Goal: Task Accomplishment & Management: Manage account settings

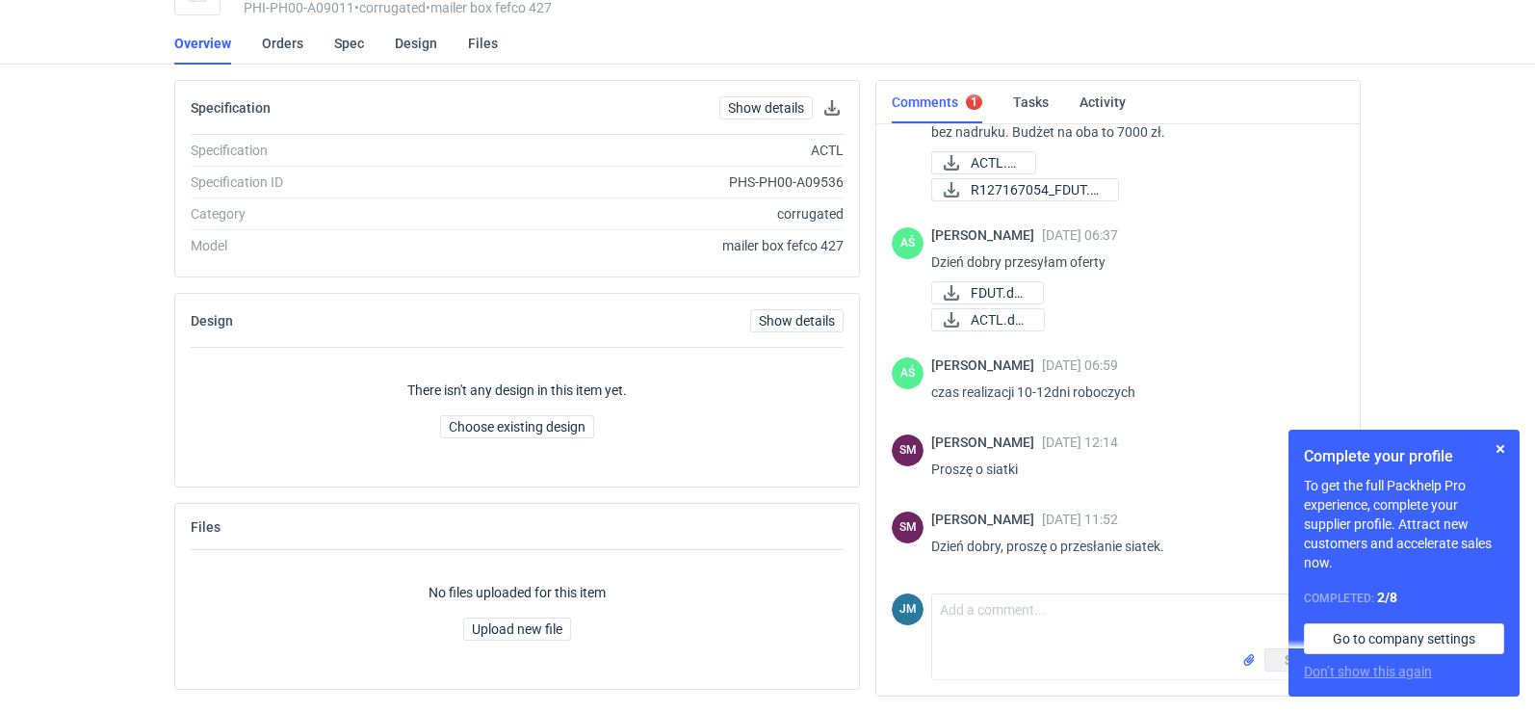
scroll to position [87, 0]
click at [1007, 294] on span "FDUT.docx" at bounding box center [999, 292] width 57 height 21
click at [948, 319] on icon at bounding box center [951, 319] width 23 height 15
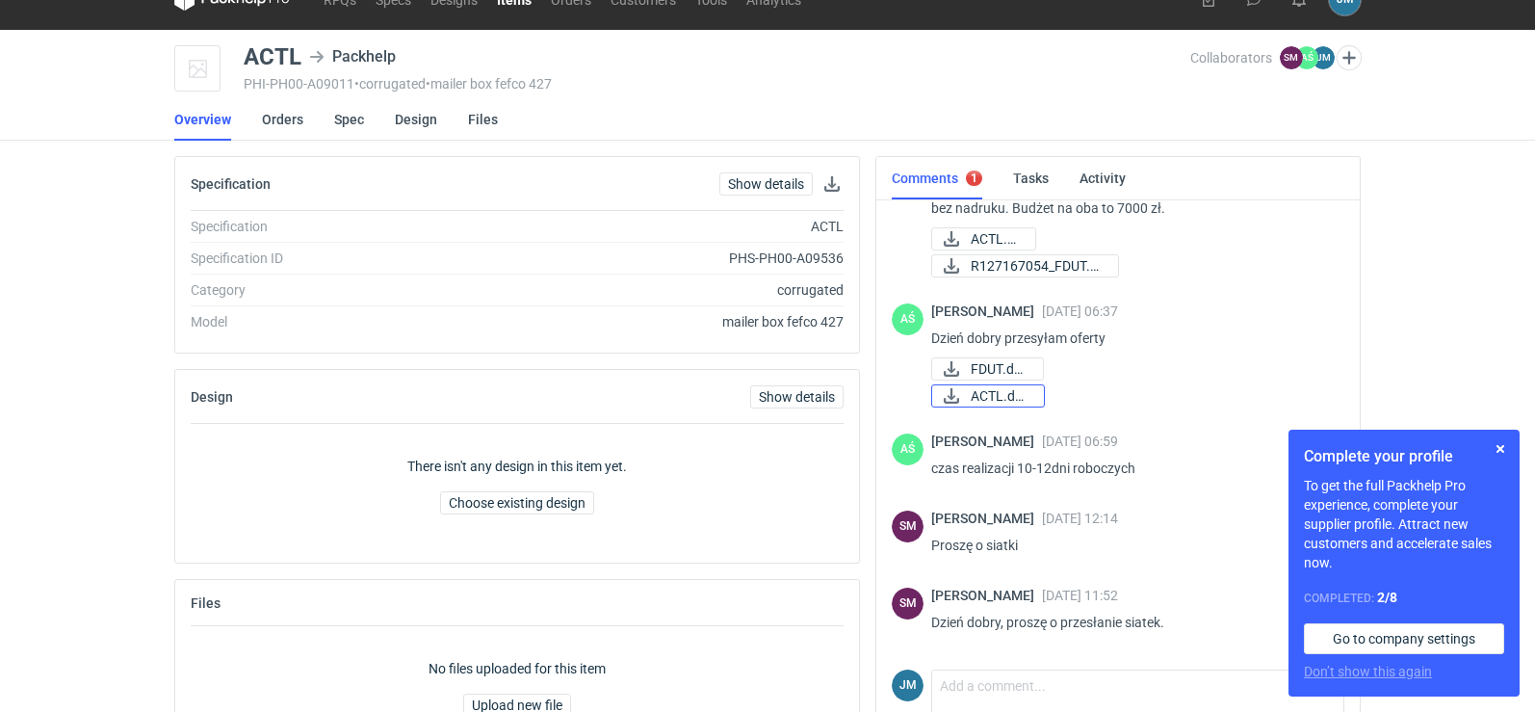
scroll to position [0, 0]
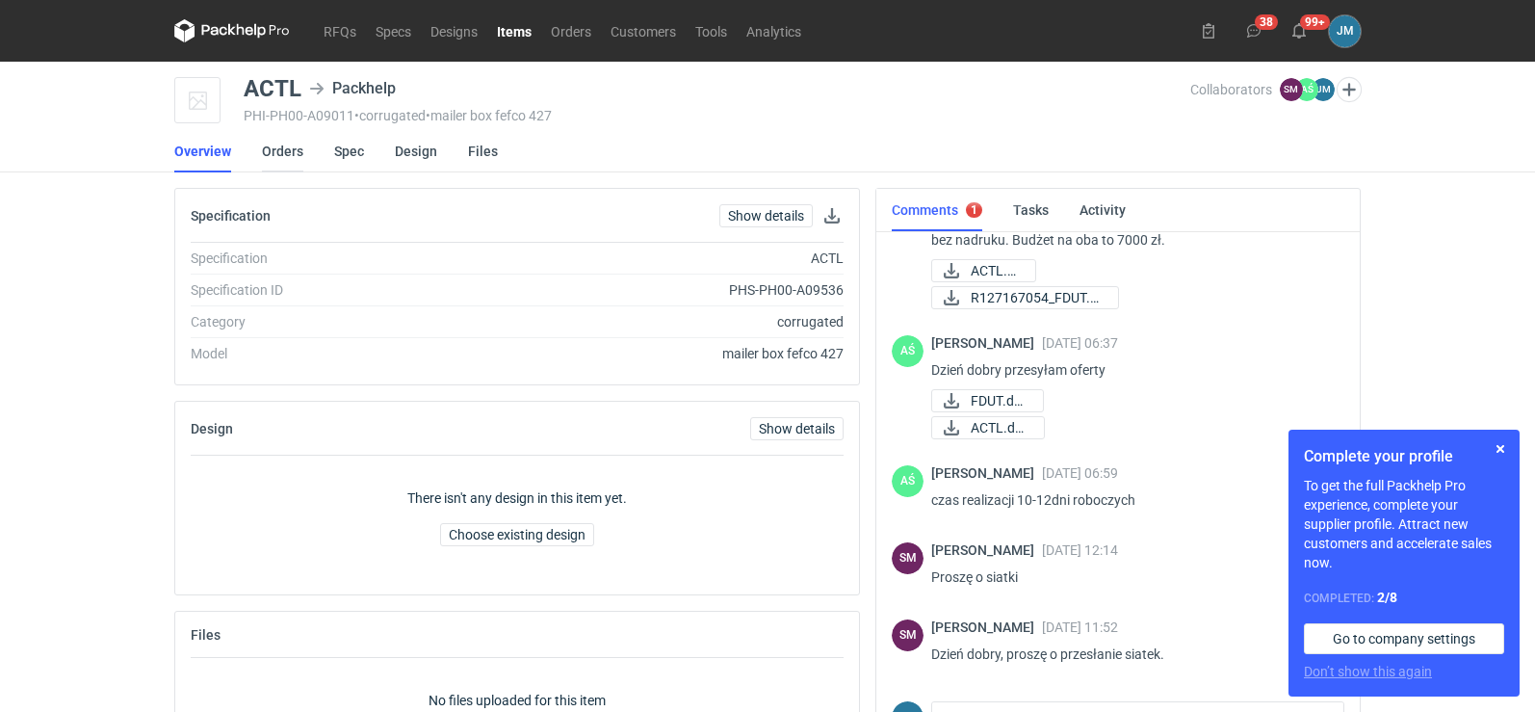
click at [284, 144] on link "Orders" at bounding box center [282, 151] width 41 height 42
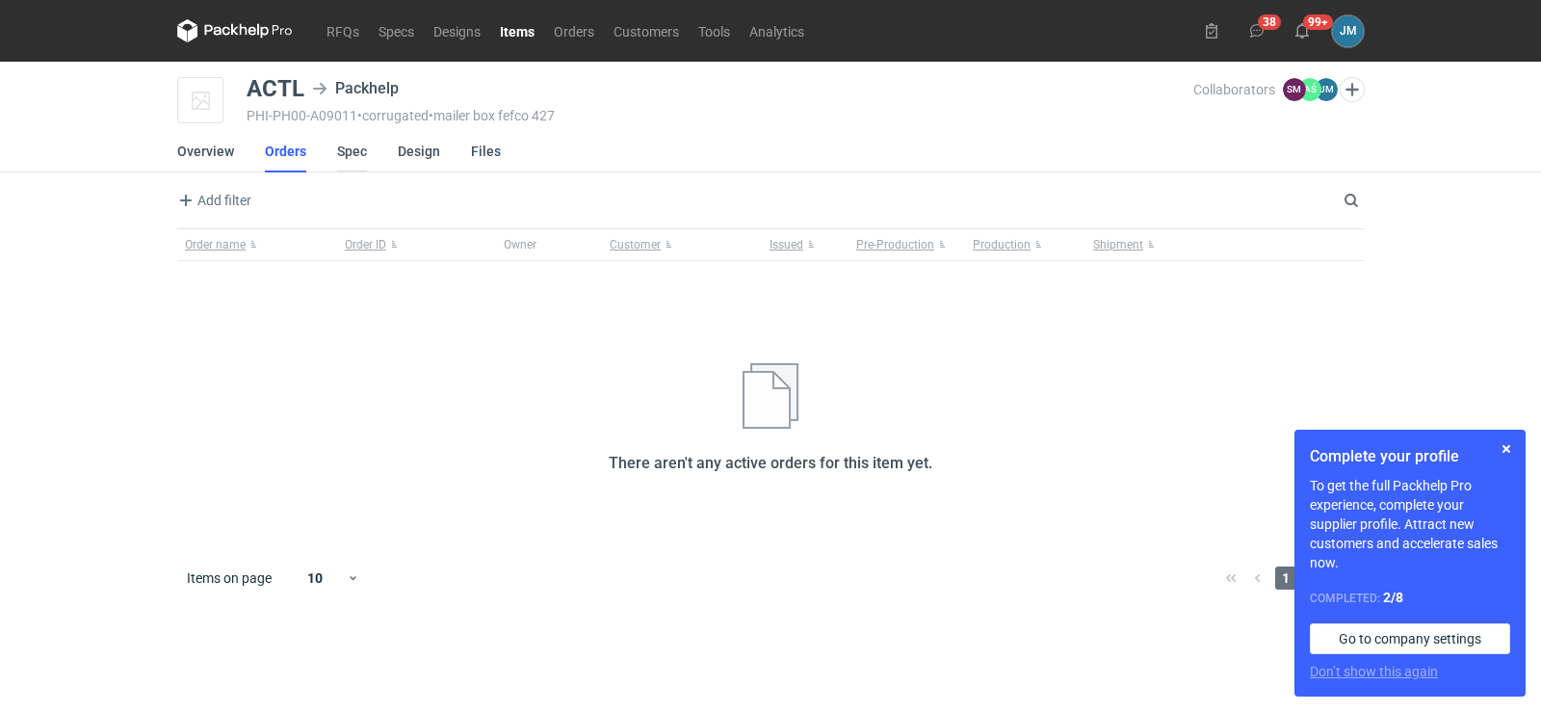
click at [337, 150] on link "Spec" at bounding box center [352, 151] width 30 height 42
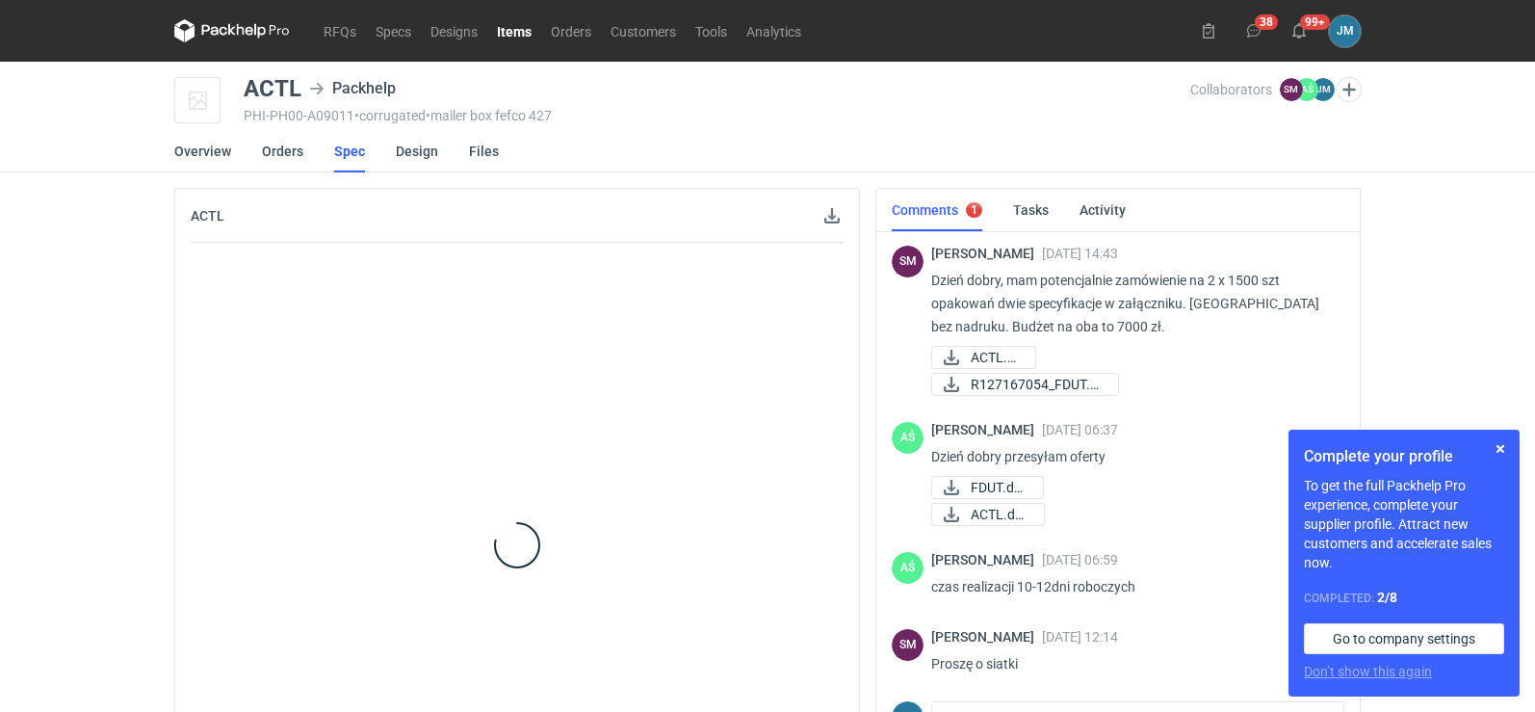
scroll to position [87, 0]
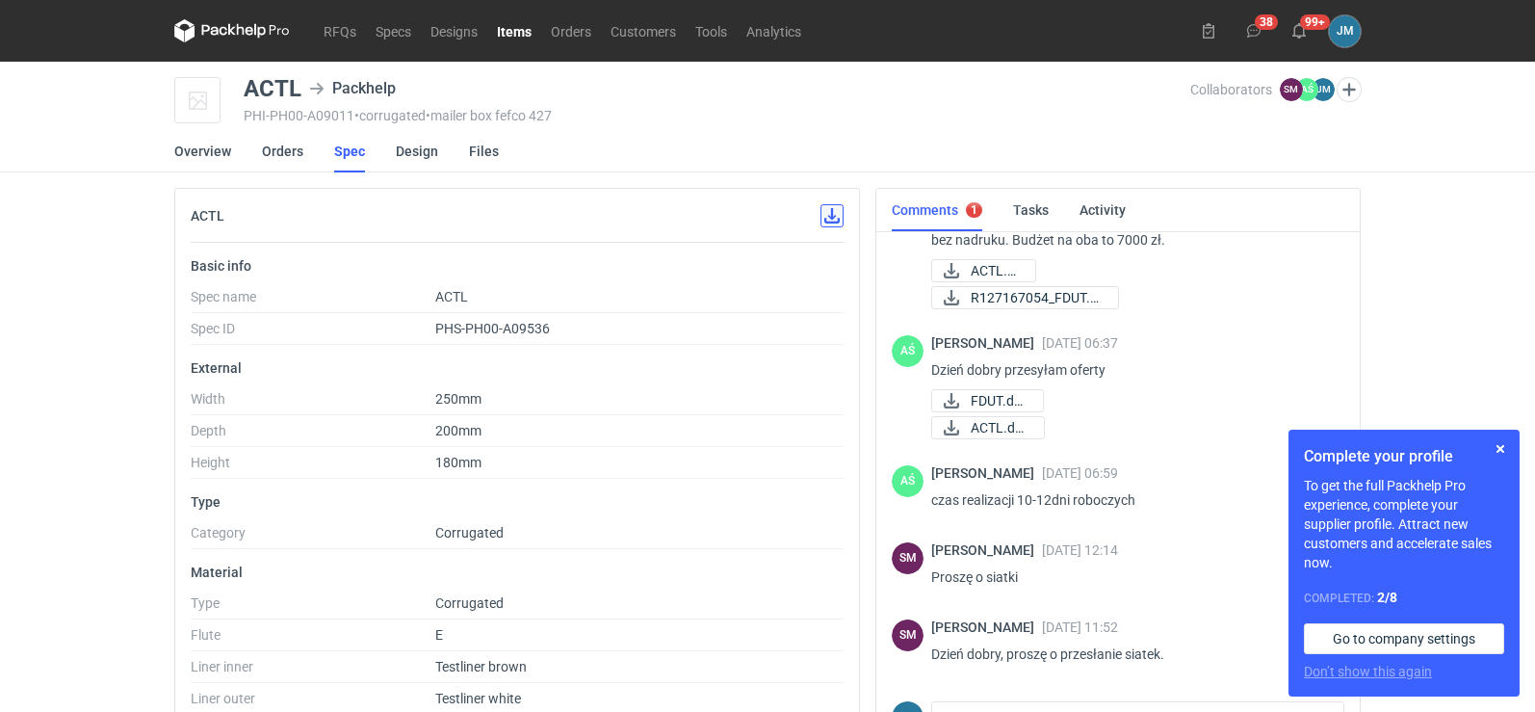
click at [826, 224] on button "button" at bounding box center [831, 215] width 23 height 23
click at [983, 274] on span "ACTL.pdf" at bounding box center [995, 270] width 49 height 21
click at [1020, 298] on span "R127167054_FDUT.pdf" at bounding box center [1037, 297] width 132 height 21
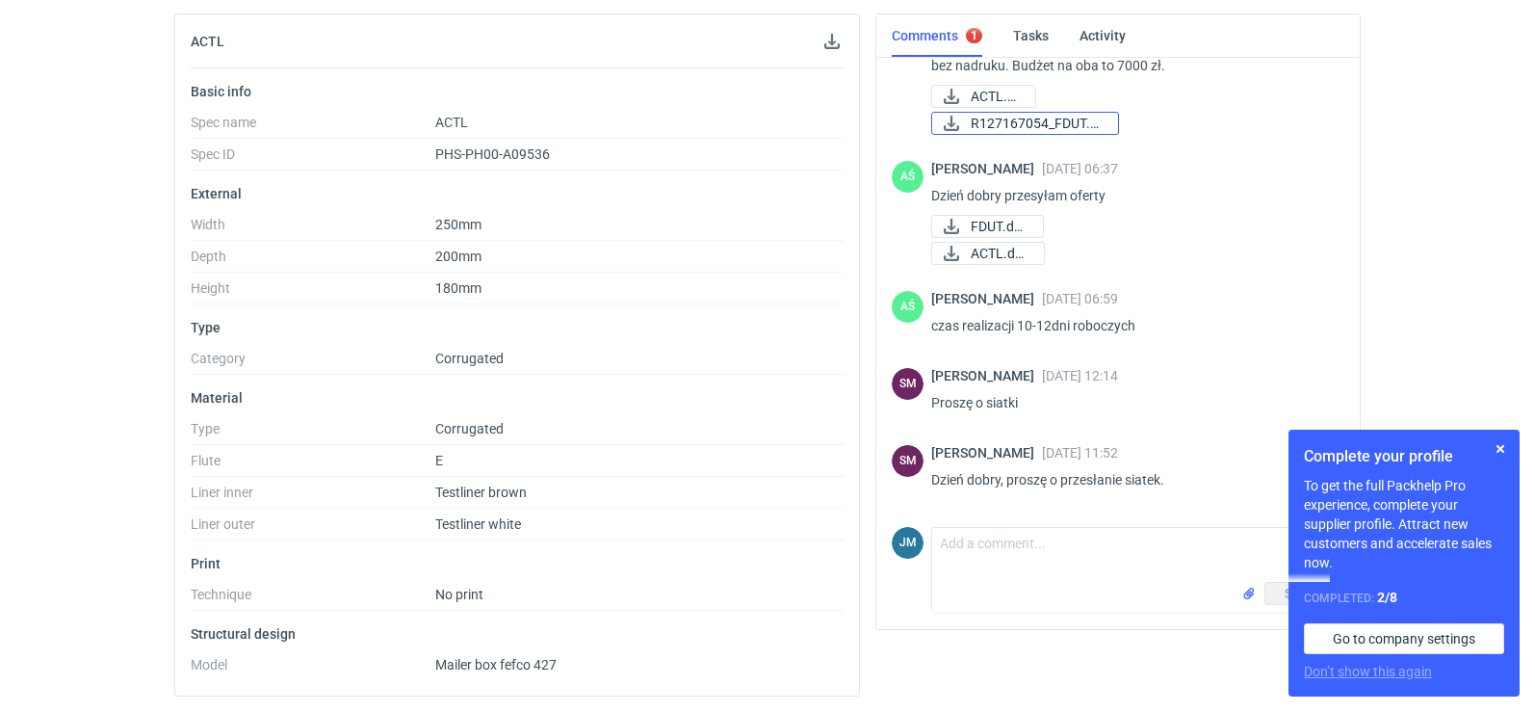
scroll to position [0, 0]
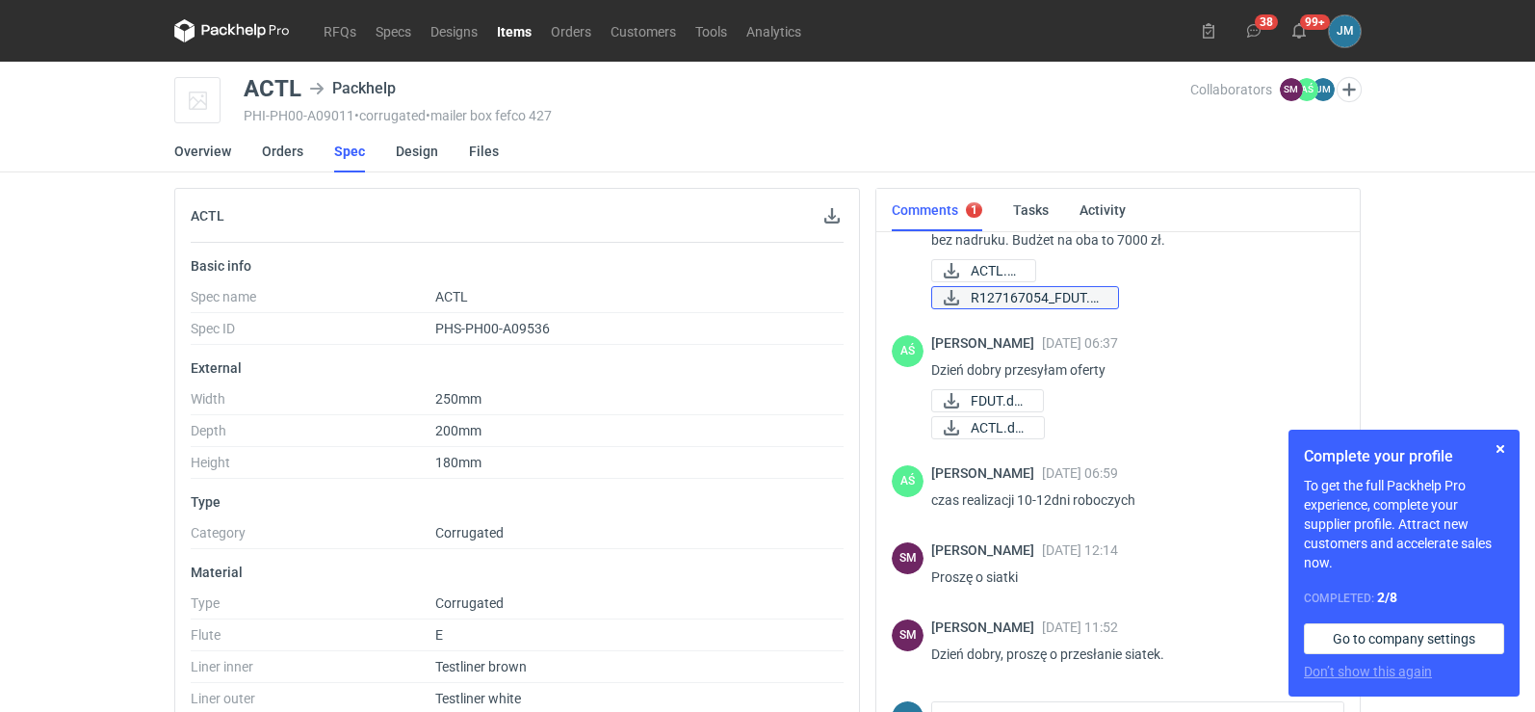
click at [1009, 291] on span "R127167054_FDUT.pdf" at bounding box center [1037, 297] width 132 height 21
click at [957, 404] on icon at bounding box center [951, 400] width 23 height 15
click at [996, 430] on span "ACTL.docx" at bounding box center [1000, 427] width 58 height 21
click at [1003, 294] on span "R127167054_FDUT.pdf" at bounding box center [1037, 297] width 132 height 21
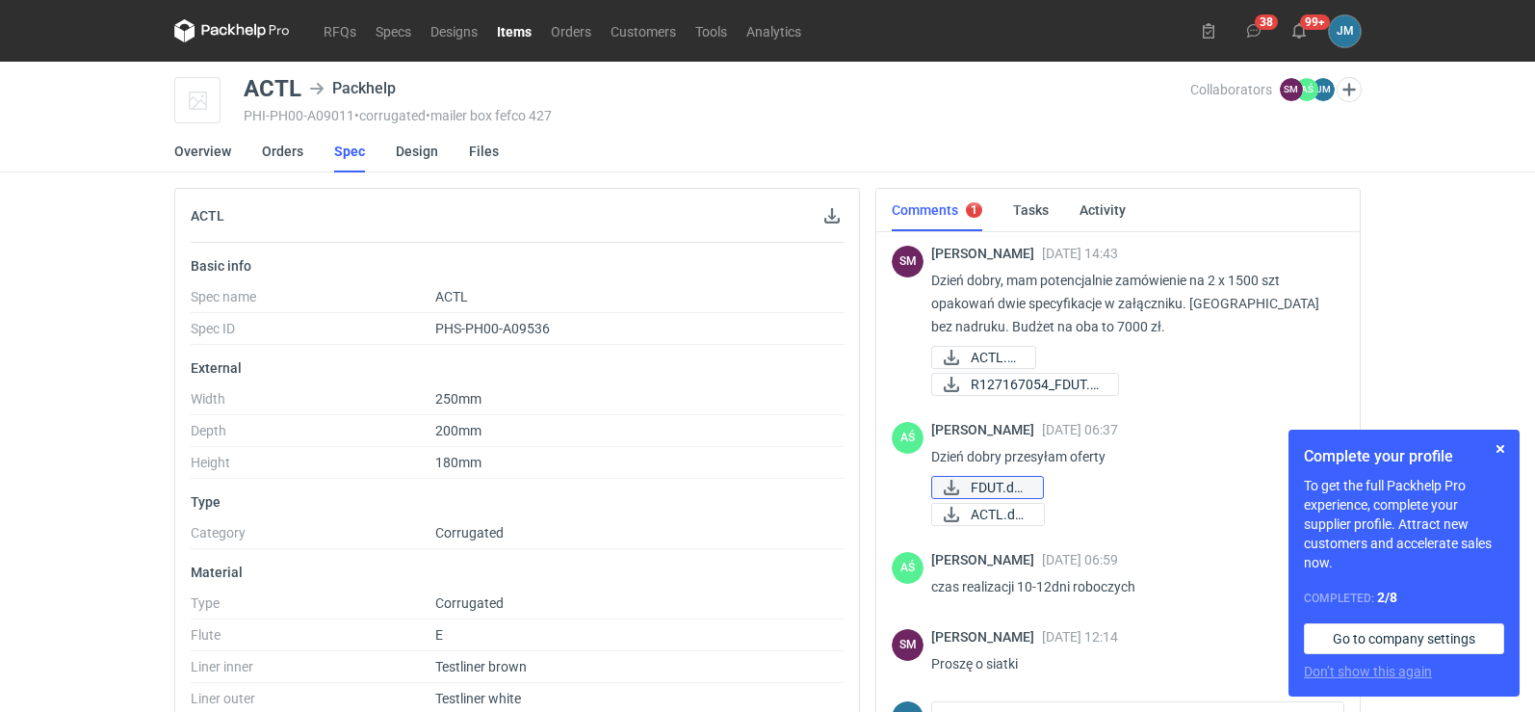
click at [1017, 489] on span "FDUT.docx" at bounding box center [999, 487] width 57 height 21
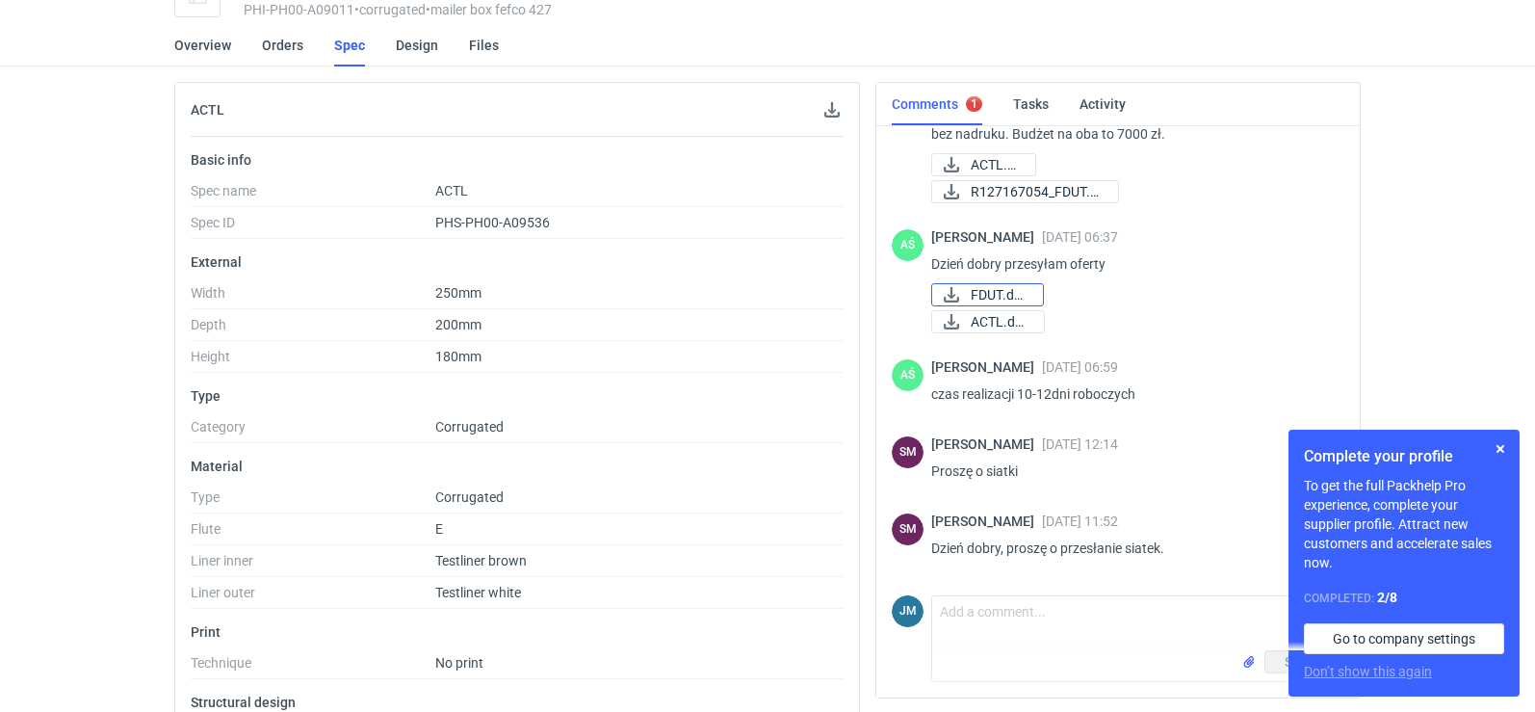
scroll to position [175, 0]
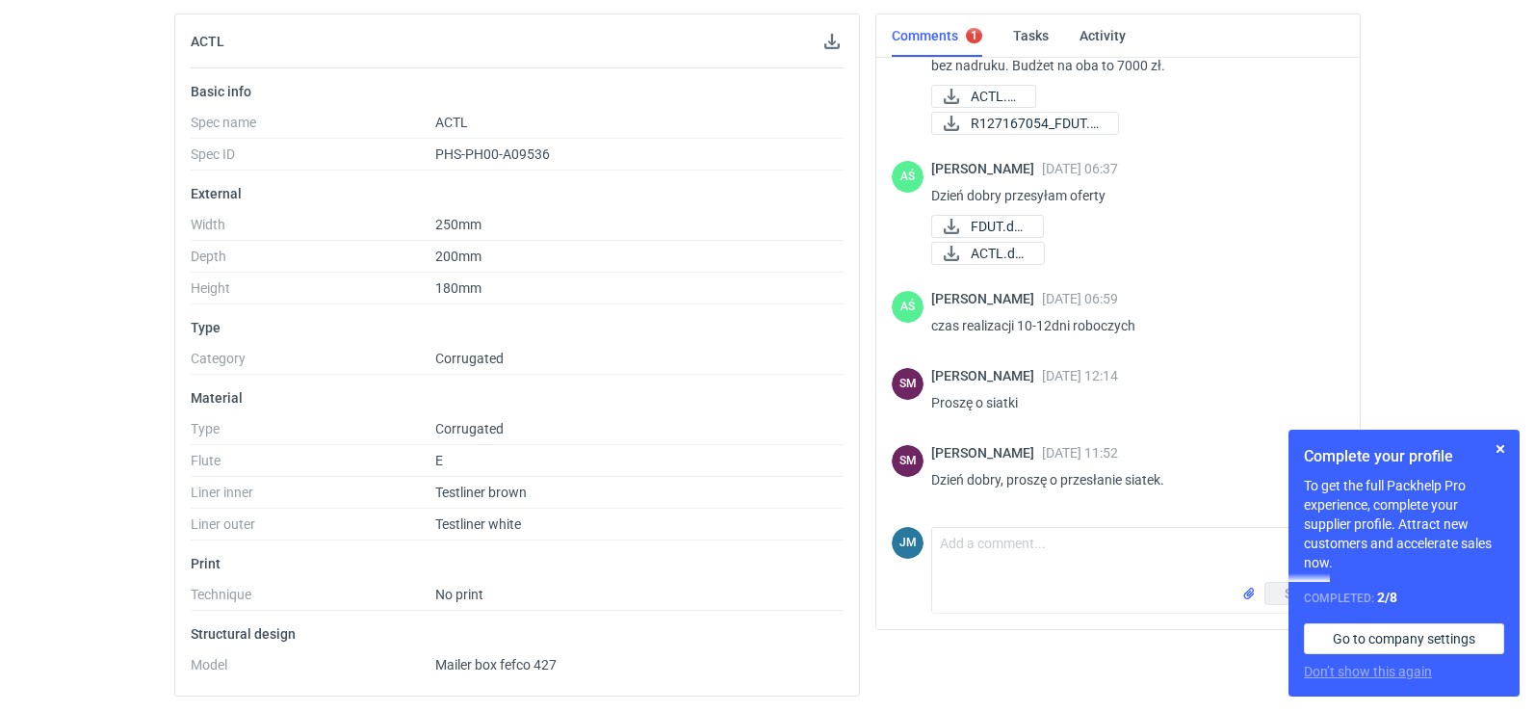
click at [1005, 597] on div "Send" at bounding box center [1137, 597] width 411 height 31
click at [1010, 567] on textarea "Comment message" at bounding box center [1137, 555] width 411 height 54
type textarea "o"
type textarea "Dzień dobry- działam"
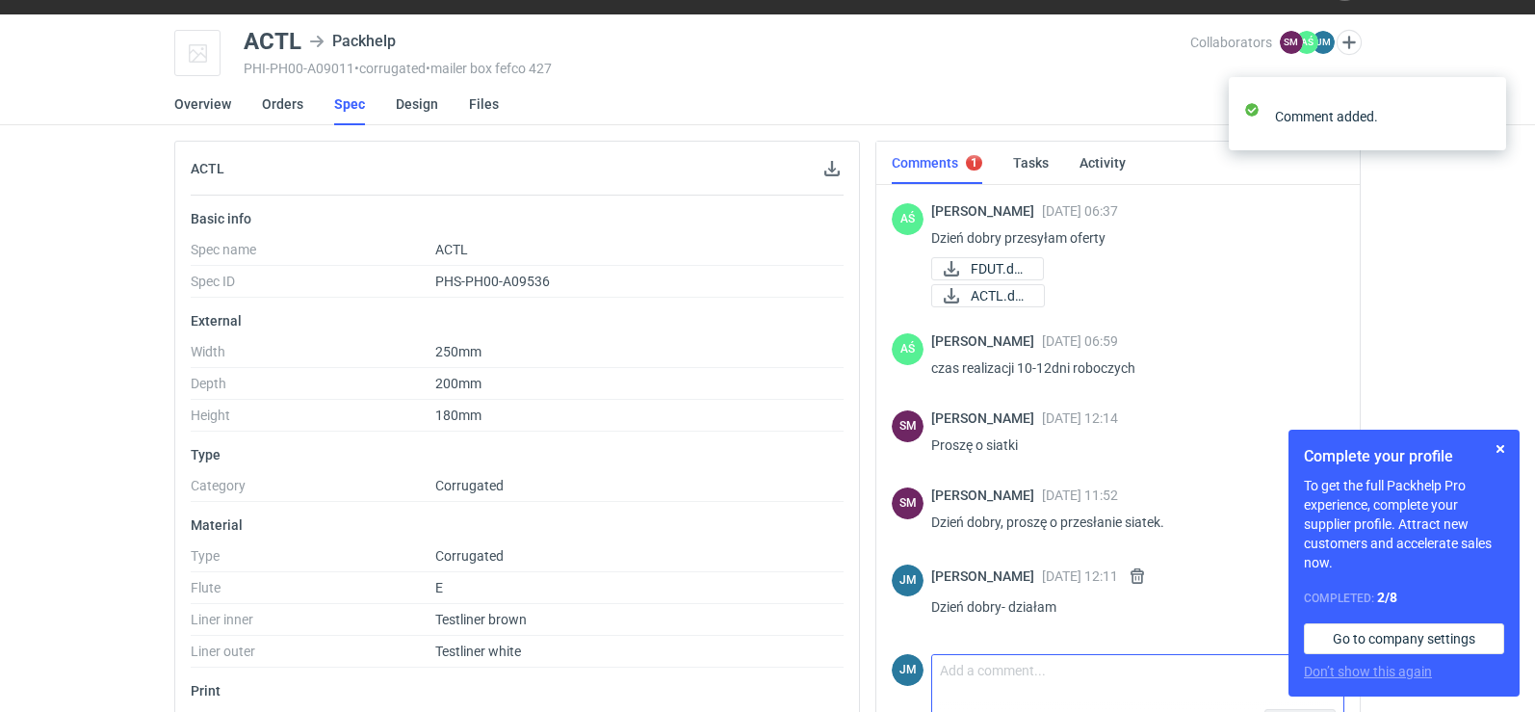
scroll to position [0, 0]
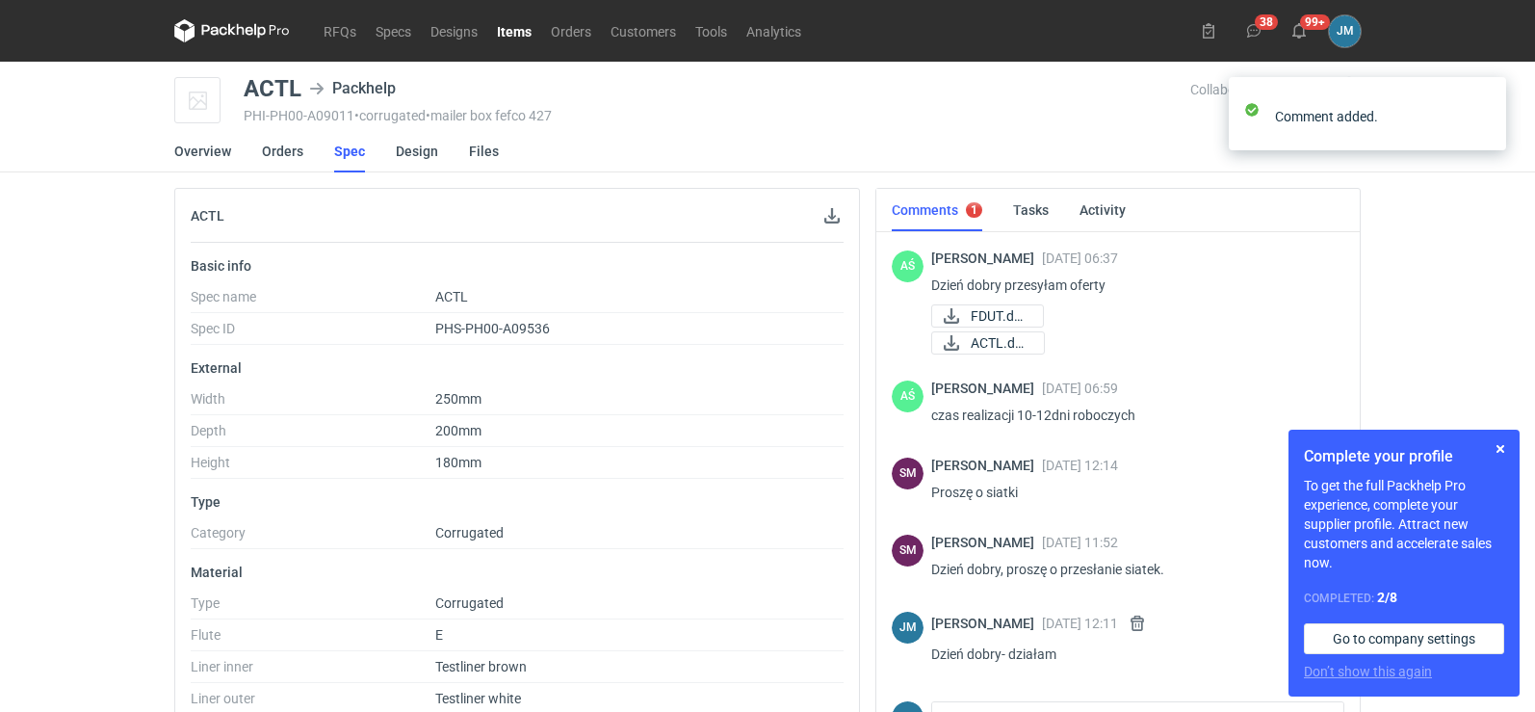
click at [224, 27] on icon at bounding box center [214, 30] width 25 height 11
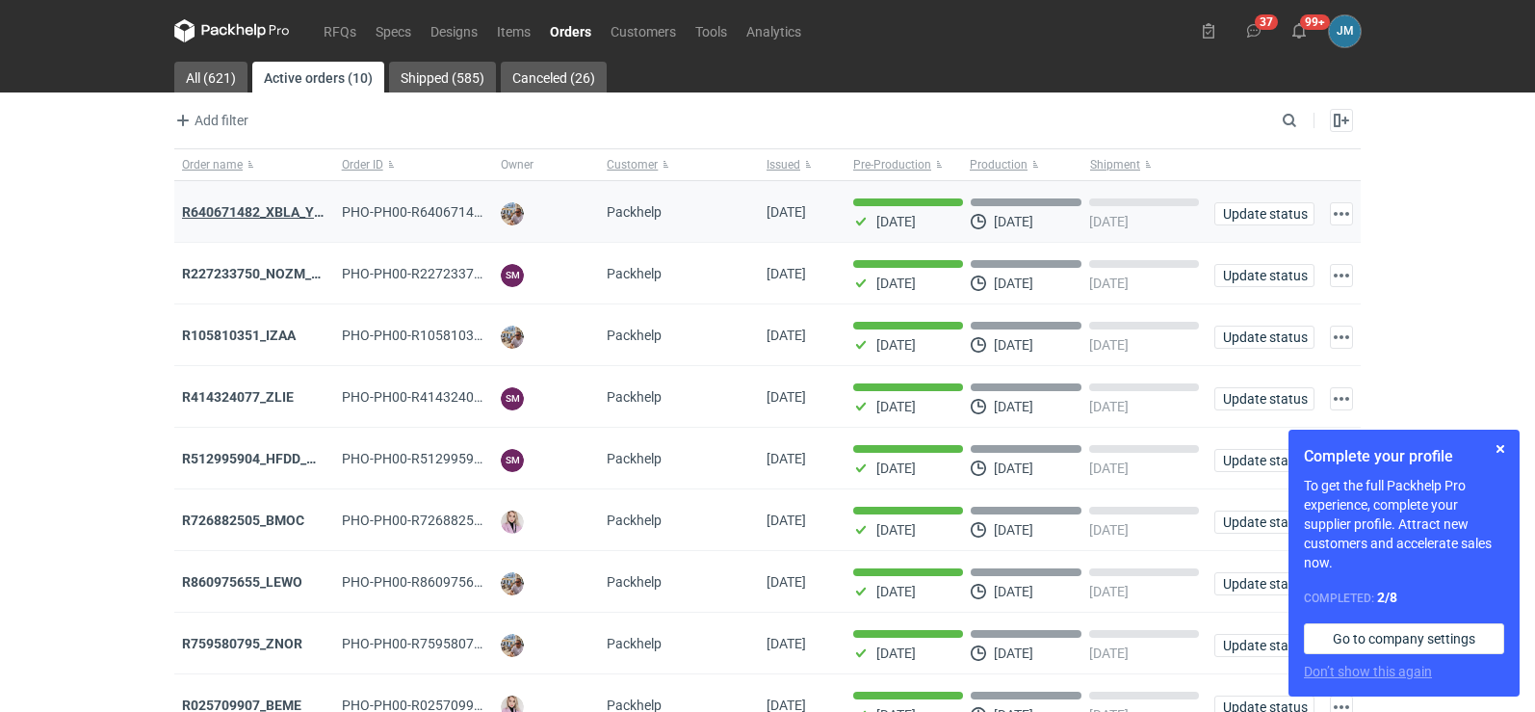
click at [288, 211] on strong "R640671482_XBLA_YSXL_LGDV_BUVN_WVLV" at bounding box center [322, 211] width 280 height 15
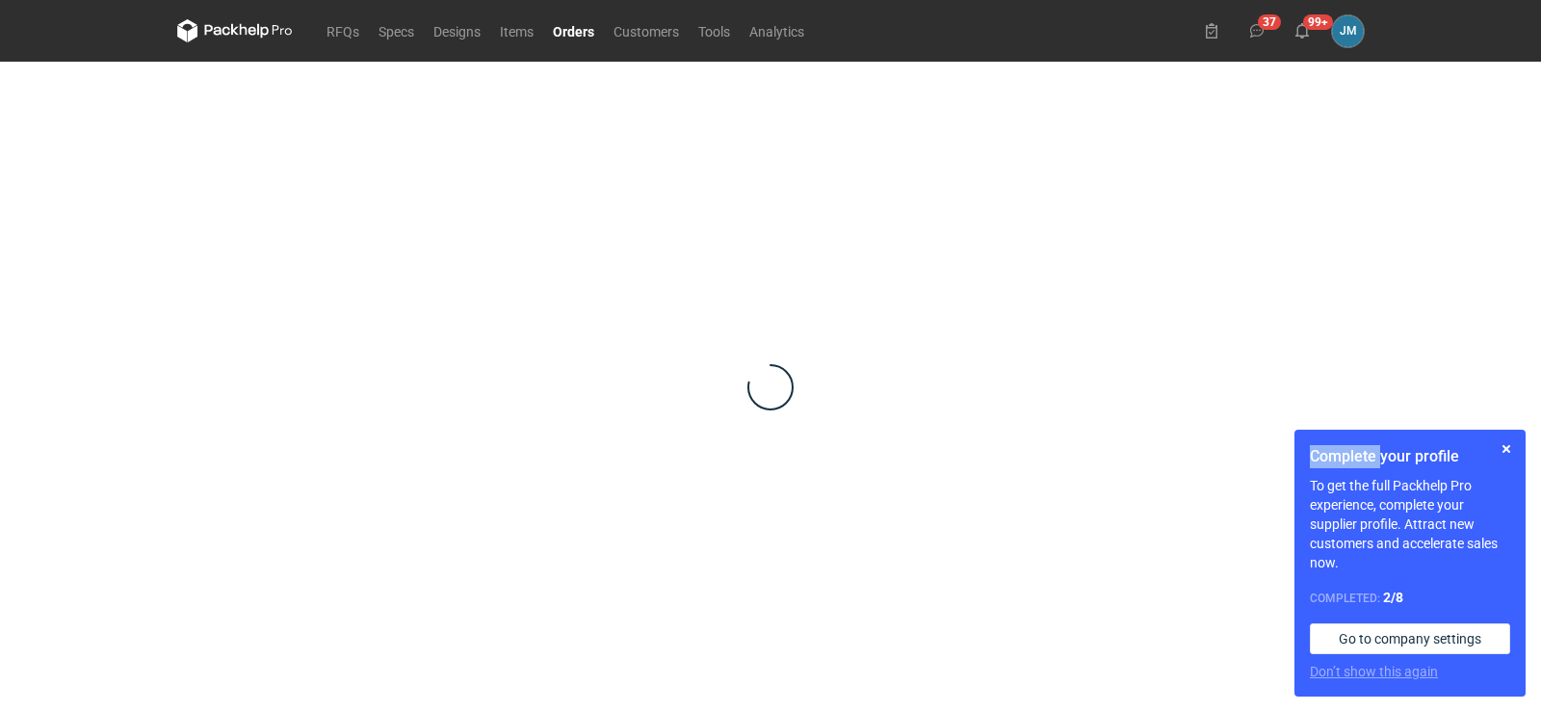
click at [288, 211] on div at bounding box center [770, 387] width 1186 height 650
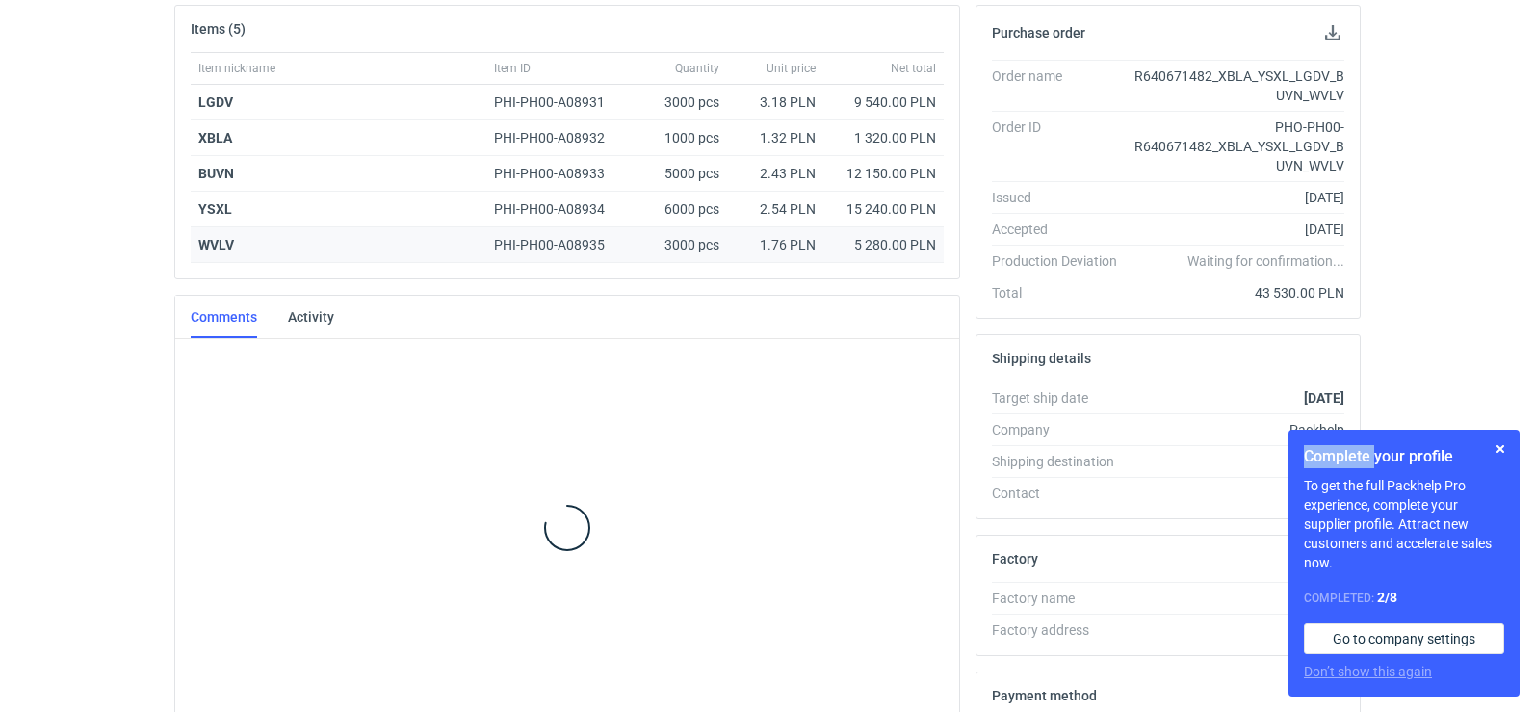
scroll to position [298, 0]
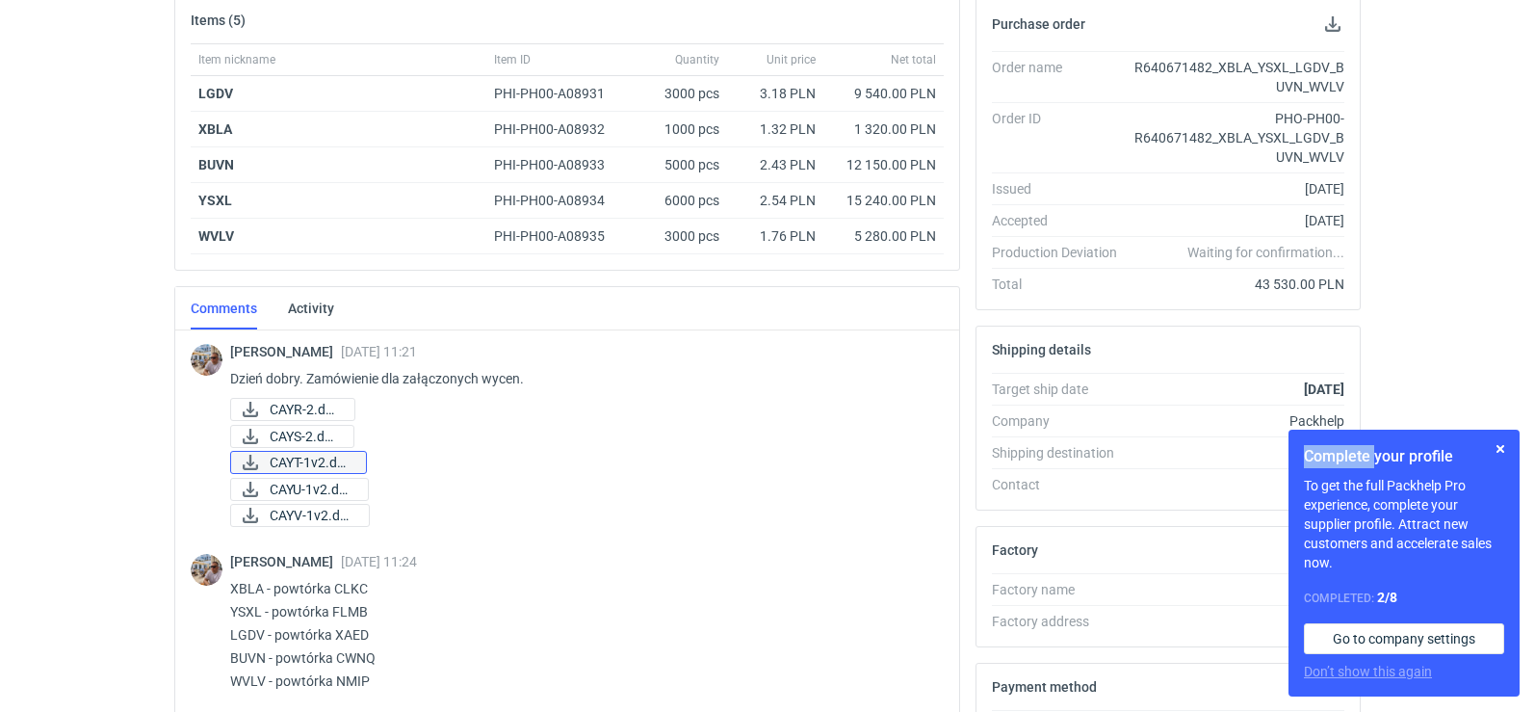
click at [261, 463] on icon at bounding box center [250, 462] width 23 height 15
click at [329, 492] on span "CAYU-1v2.docx" at bounding box center [311, 489] width 83 height 21
click at [322, 520] on span "CAYV-1v2.docx" at bounding box center [312, 515] width 84 height 21
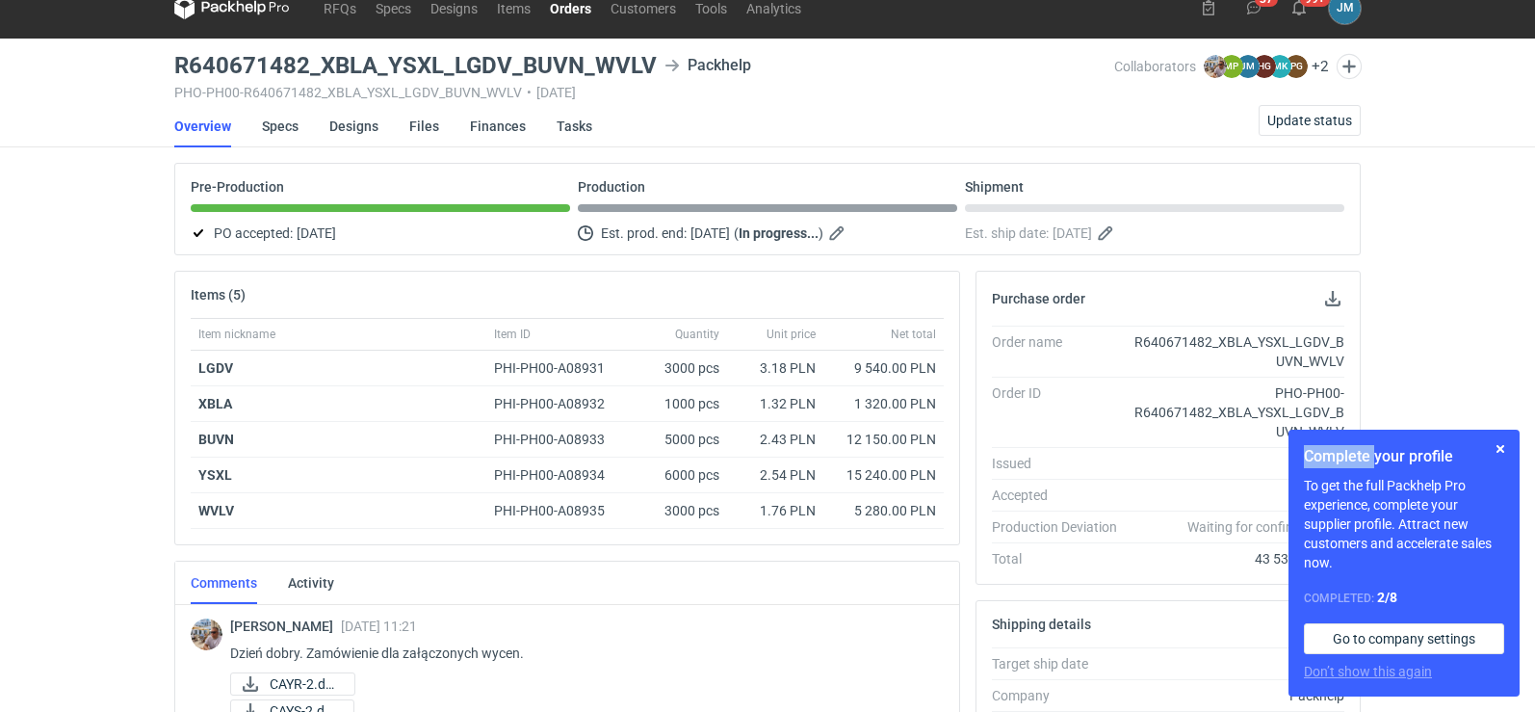
scroll to position [0, 0]
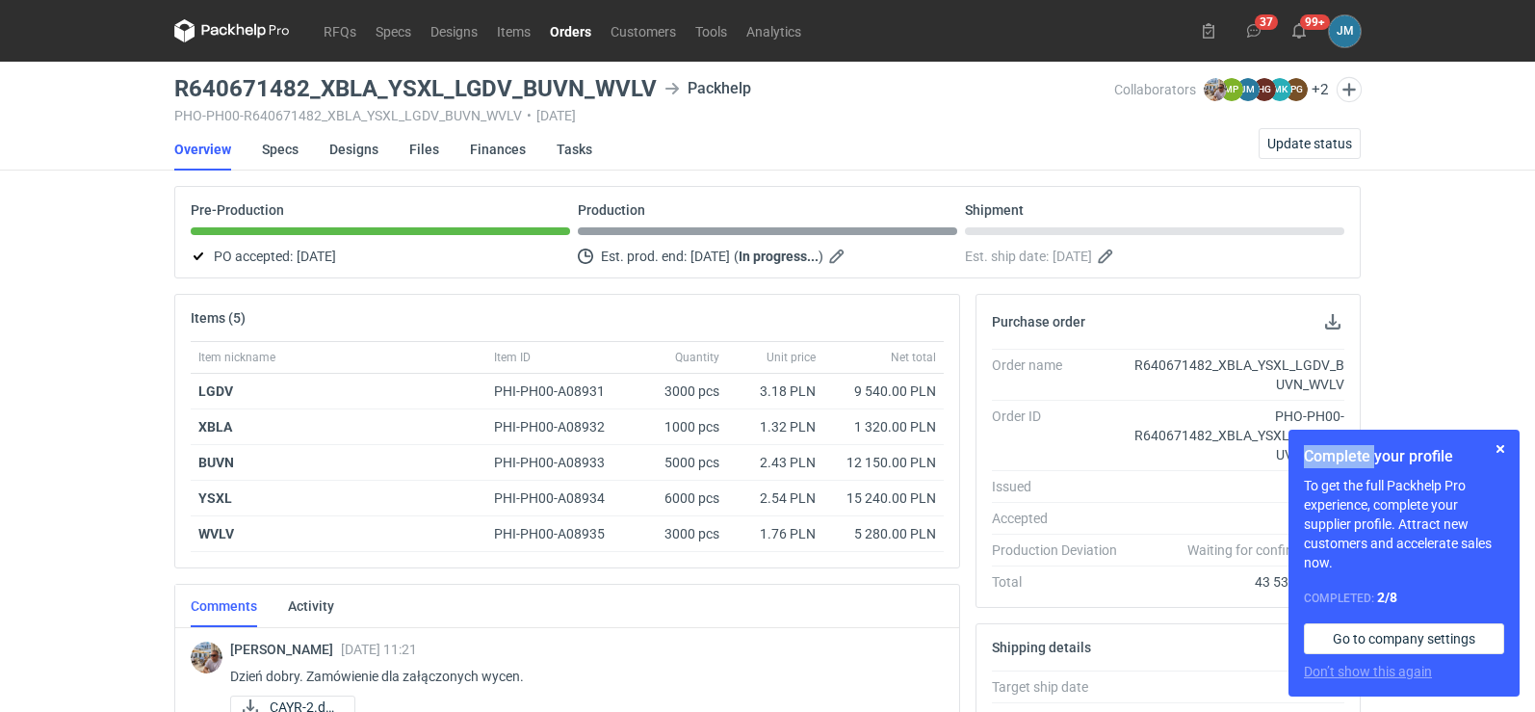
click at [224, 30] on icon at bounding box center [232, 30] width 116 height 23
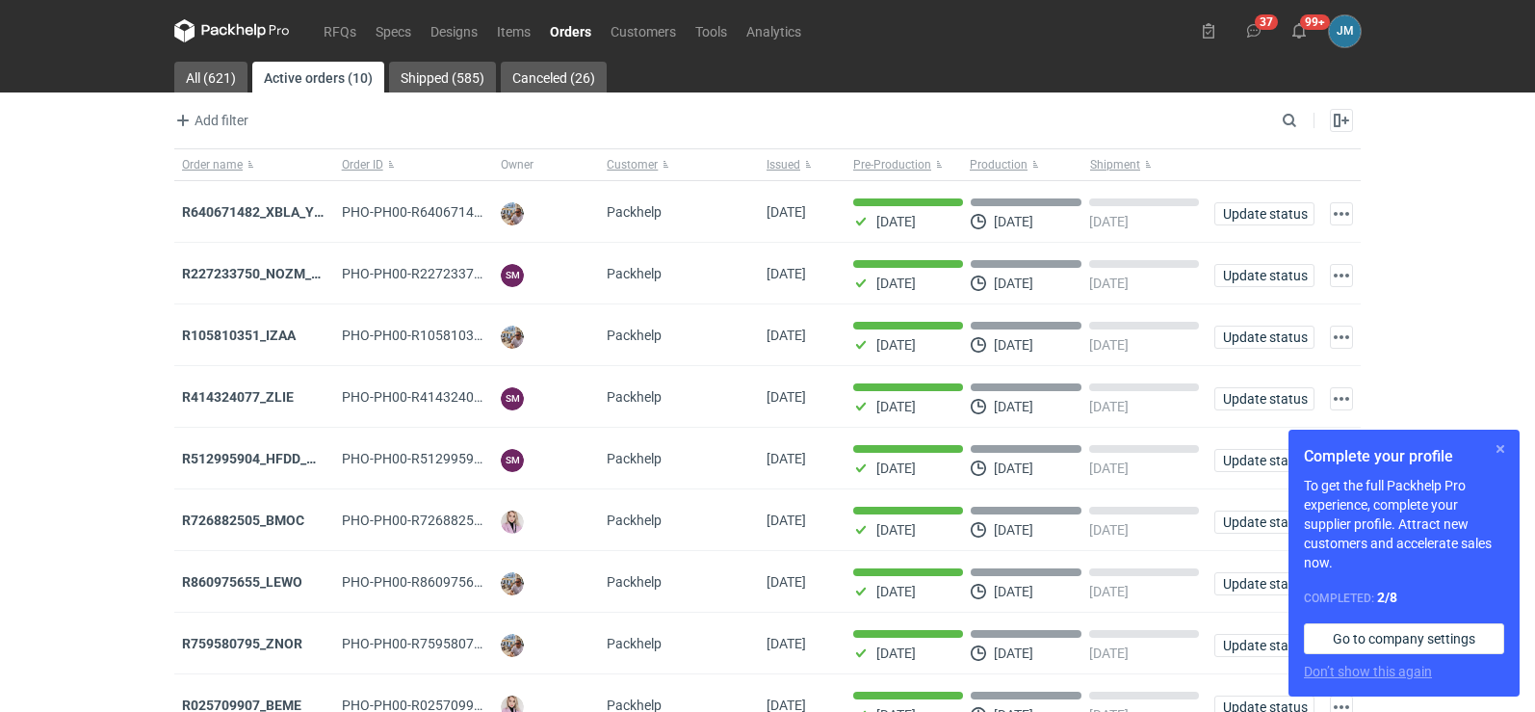
click at [1503, 455] on button "button" at bounding box center [1500, 448] width 23 height 23
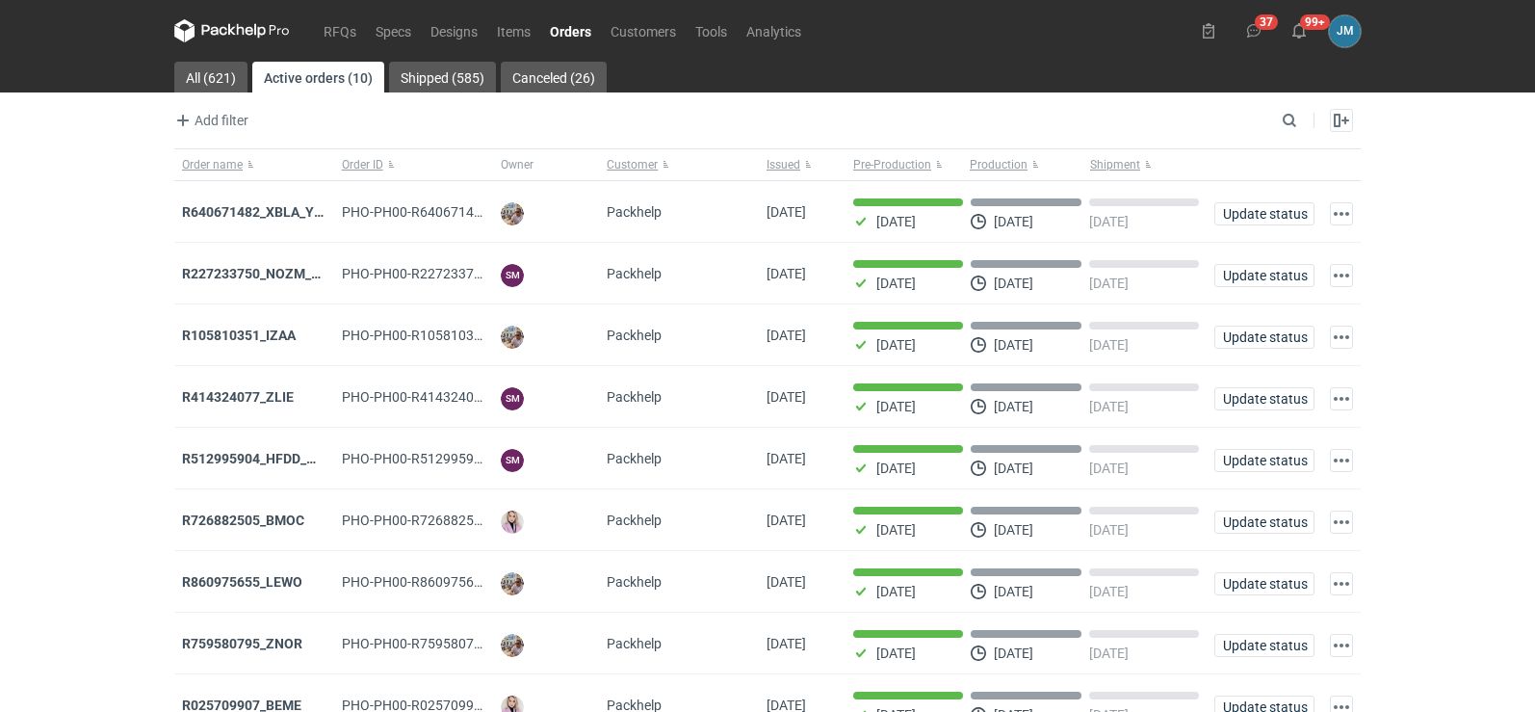
click at [246, 36] on icon at bounding box center [232, 30] width 116 height 23
click at [210, 36] on icon at bounding box center [232, 30] width 116 height 23
click at [242, 31] on icon at bounding box center [232, 30] width 116 height 23
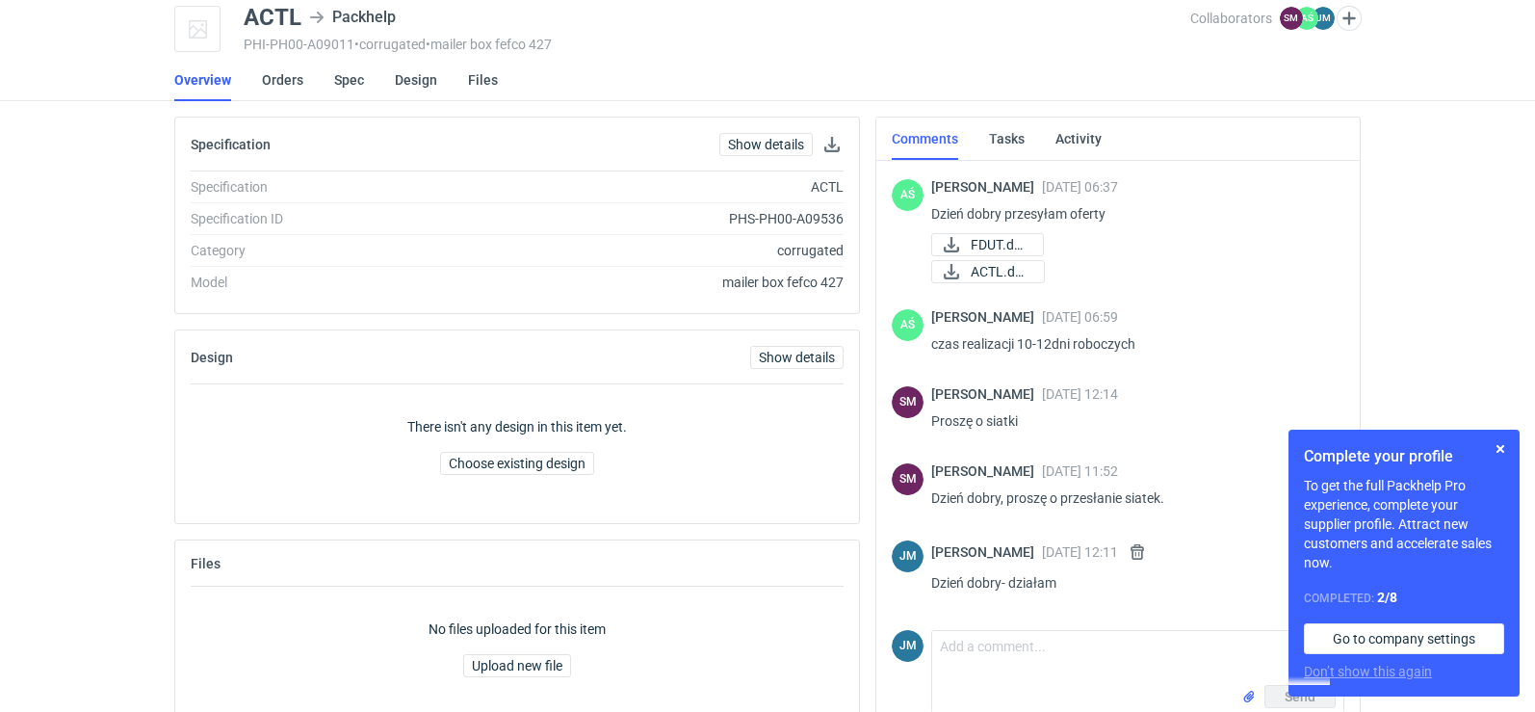
scroll to position [109, 0]
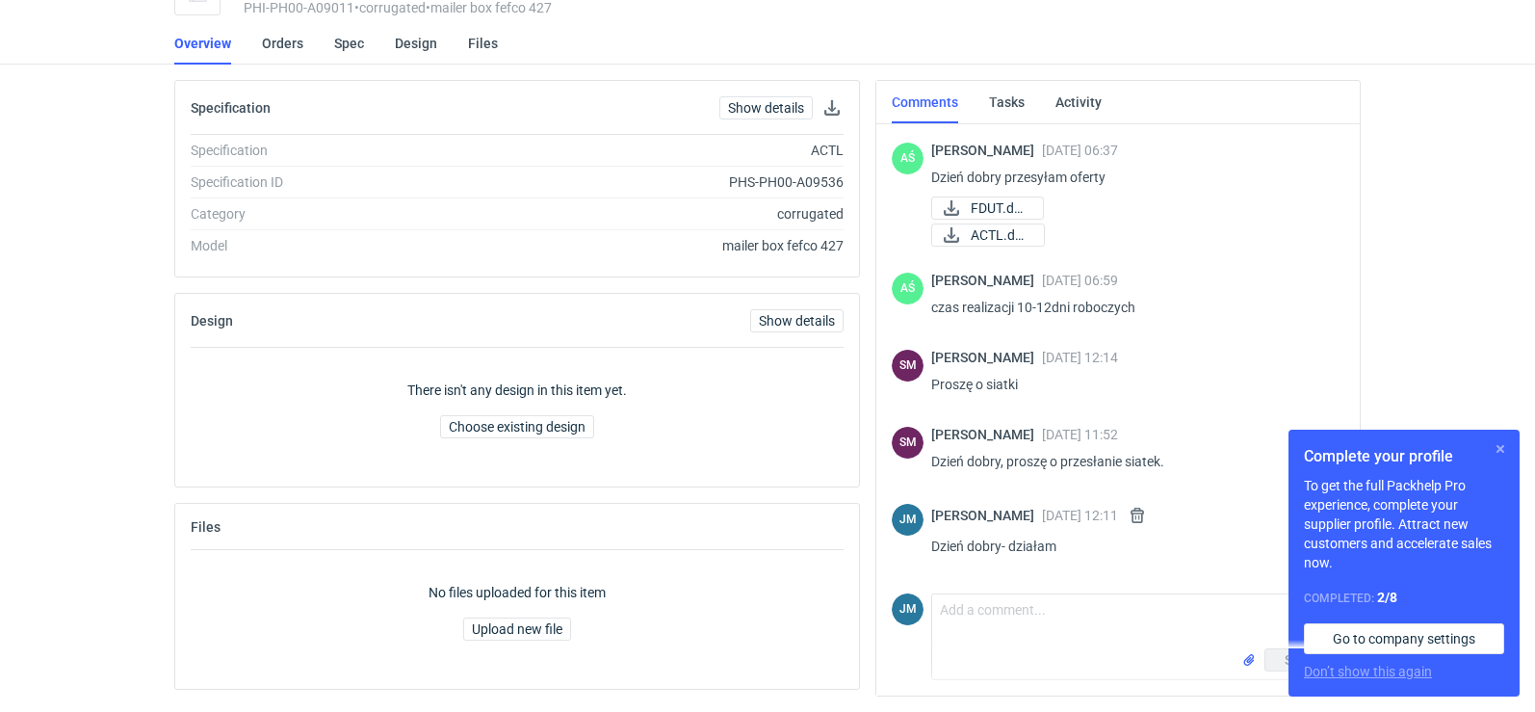
click at [1497, 450] on button "button" at bounding box center [1500, 448] width 23 height 23
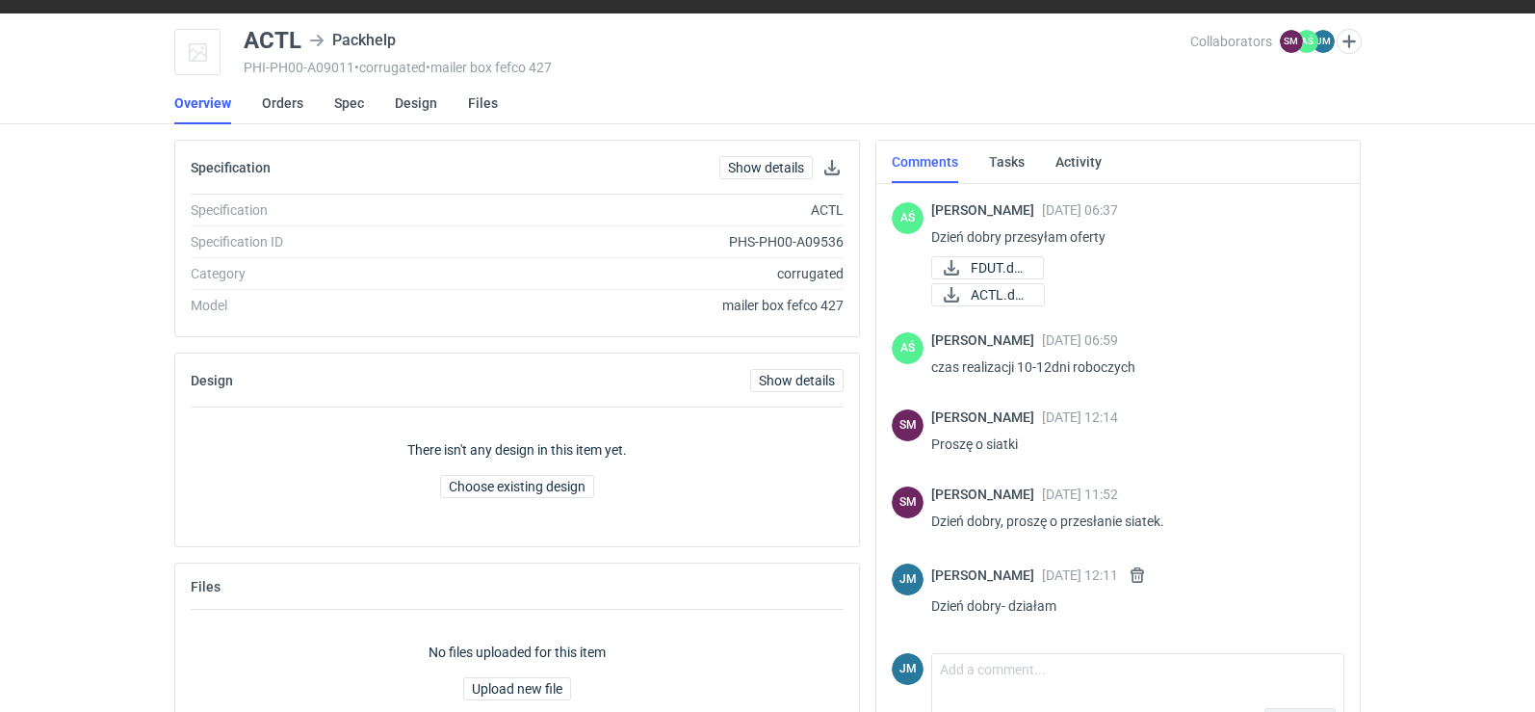
scroll to position [0, 0]
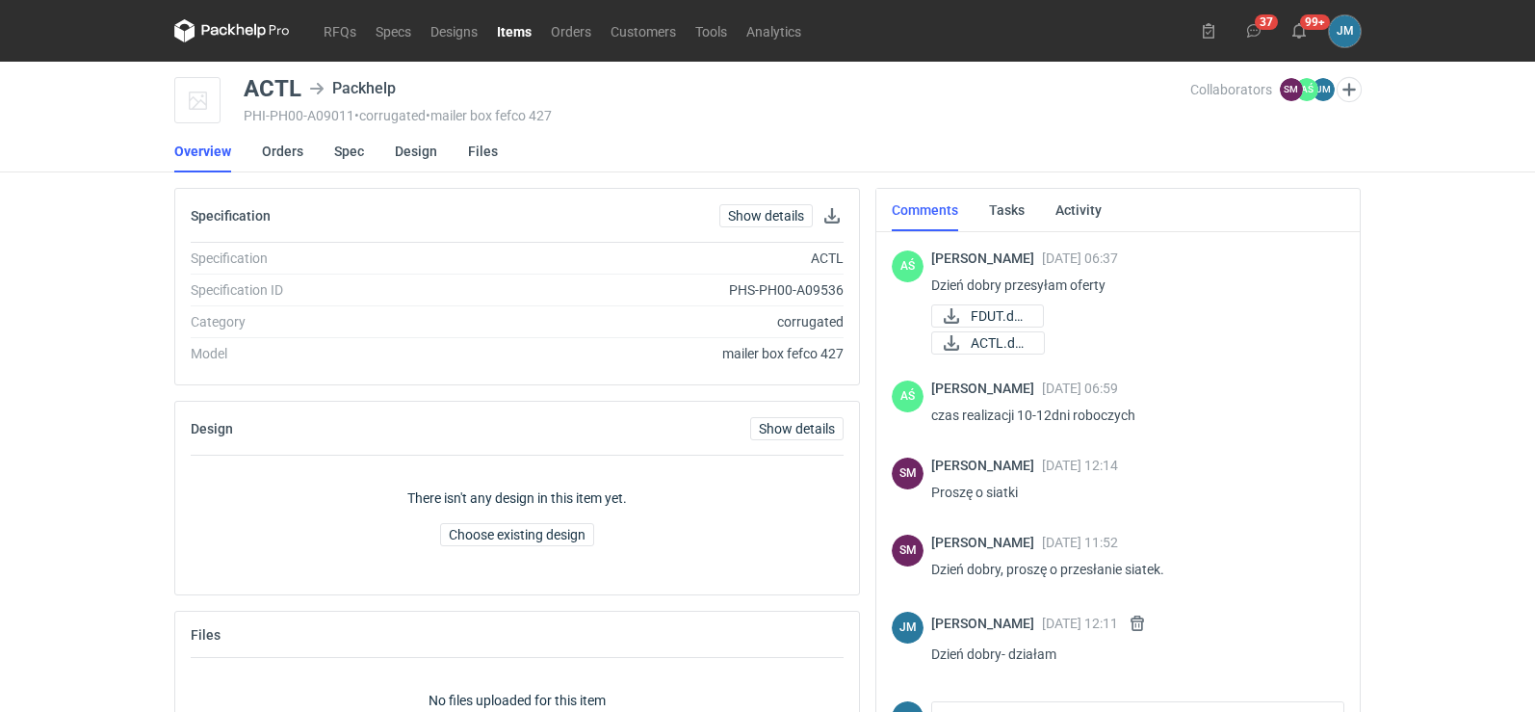
click at [203, 30] on icon at bounding box center [214, 30] width 25 height 11
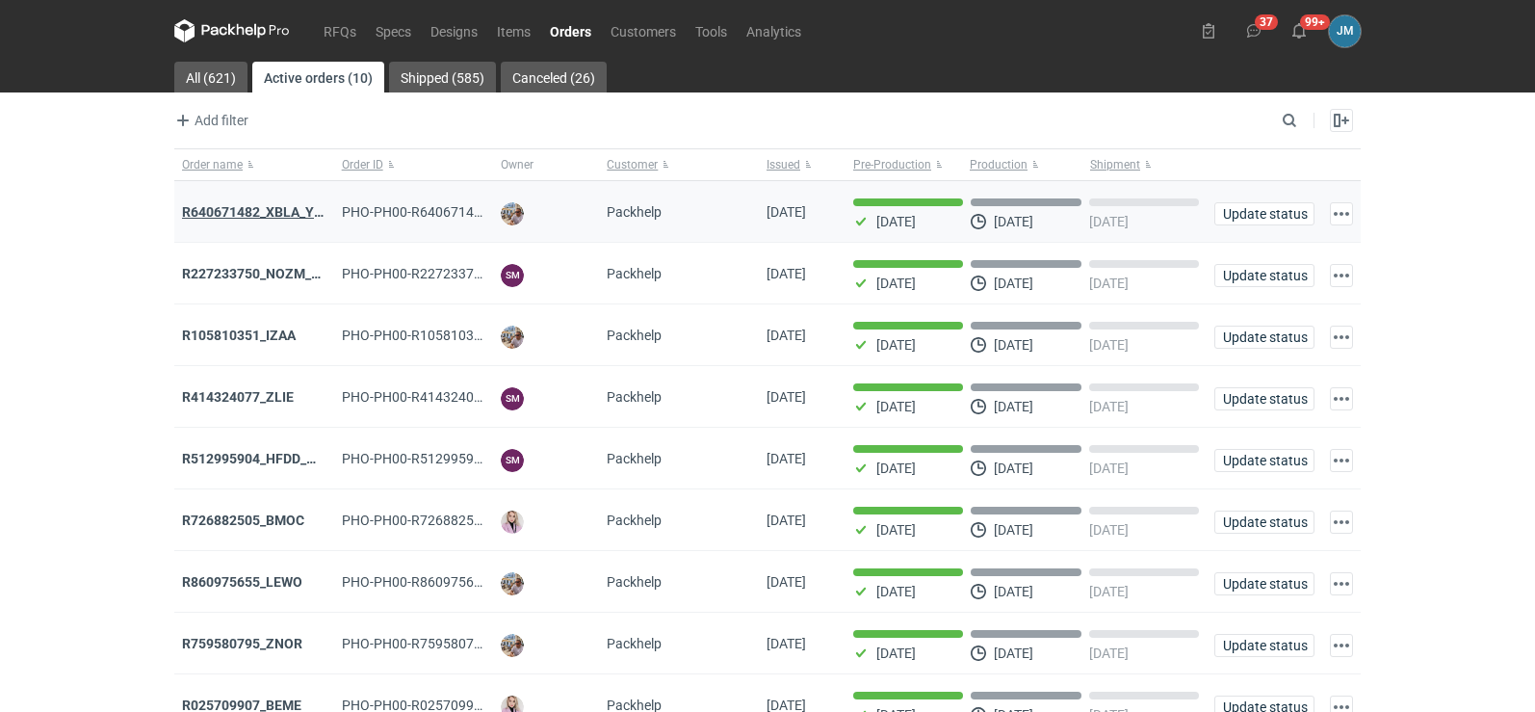
click at [255, 204] on strong "R640671482_XBLA_YSXL_LGDV_BUVN_WVLV" at bounding box center [322, 211] width 280 height 15
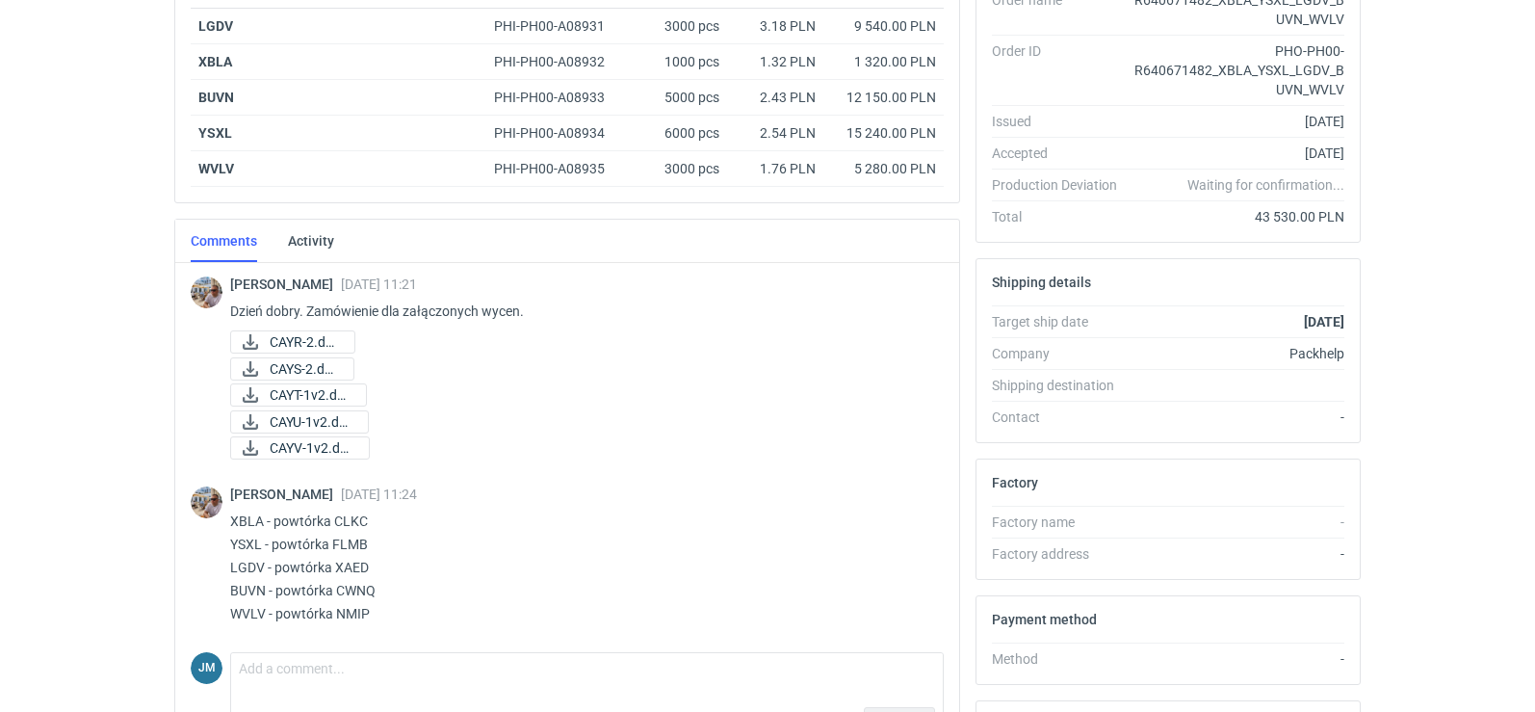
scroll to position [584, 0]
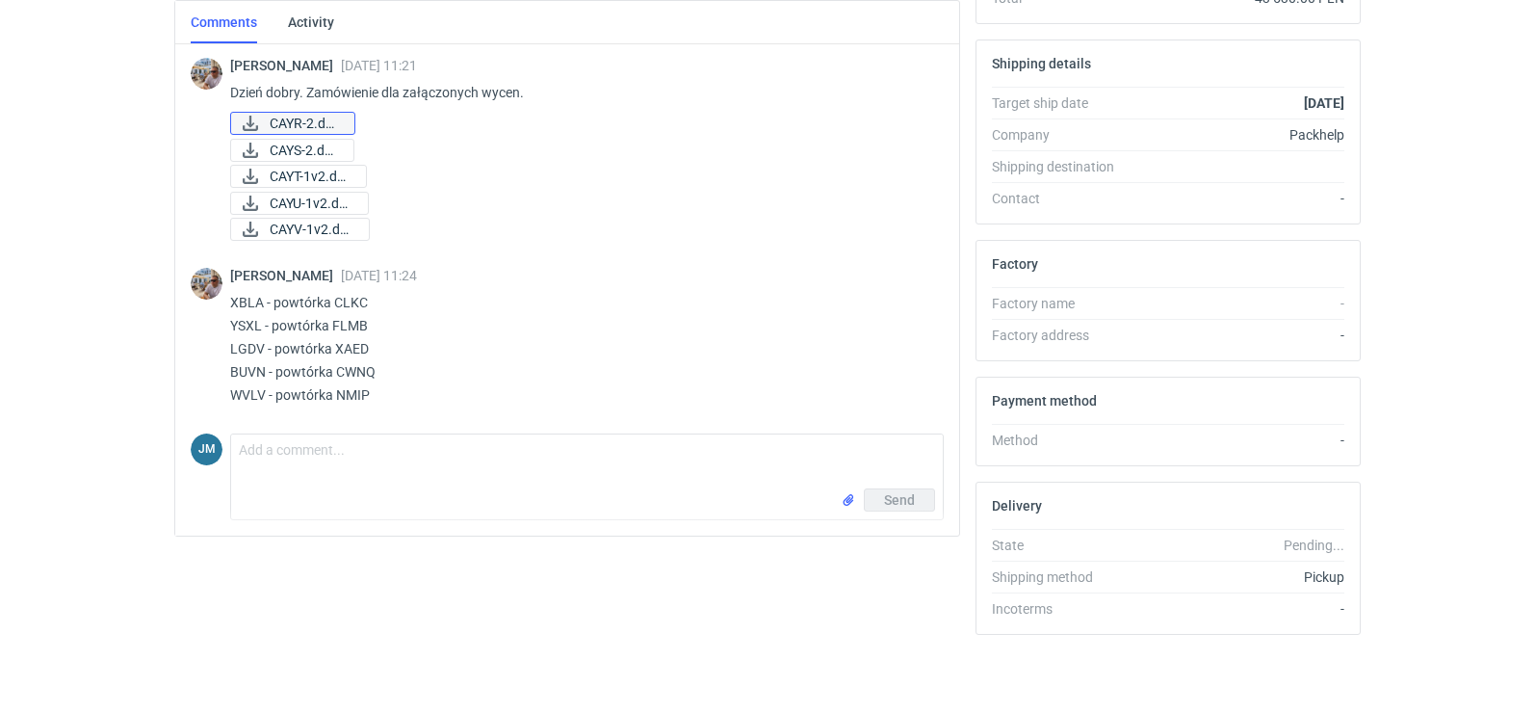
click at [321, 126] on span "CAYR-2.docx" at bounding box center [304, 123] width 69 height 21
click at [320, 153] on span "CAYS-2.docx" at bounding box center [304, 150] width 68 height 21
click at [293, 151] on span "CAYS-2.docx" at bounding box center [304, 150] width 68 height 21
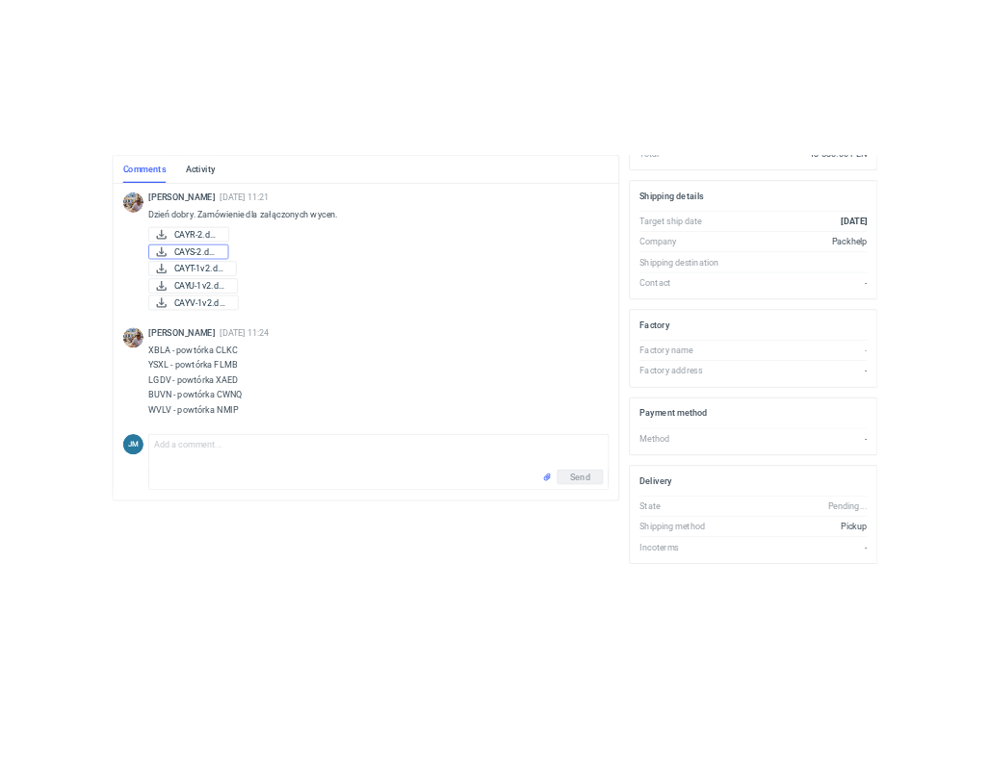
scroll to position [533, 0]
